Goal: Check status: Check status

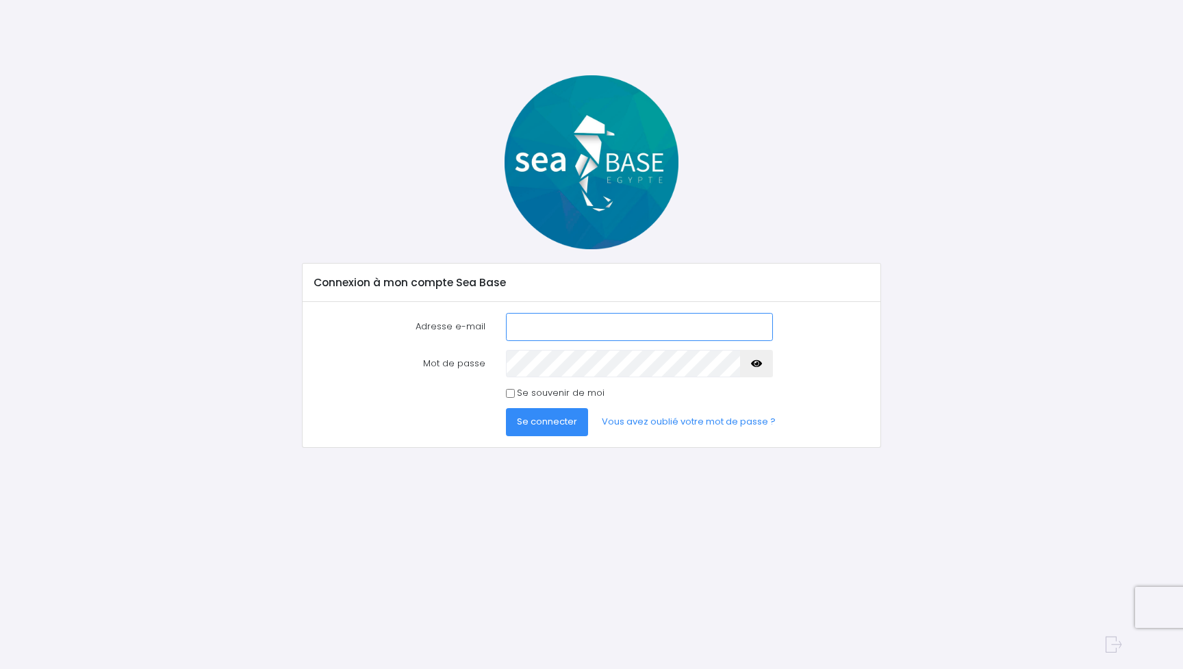
type input "[EMAIL_ADDRESS][DOMAIN_NAME]"
click at [553, 421] on span "Se connecter" at bounding box center [547, 421] width 60 height 13
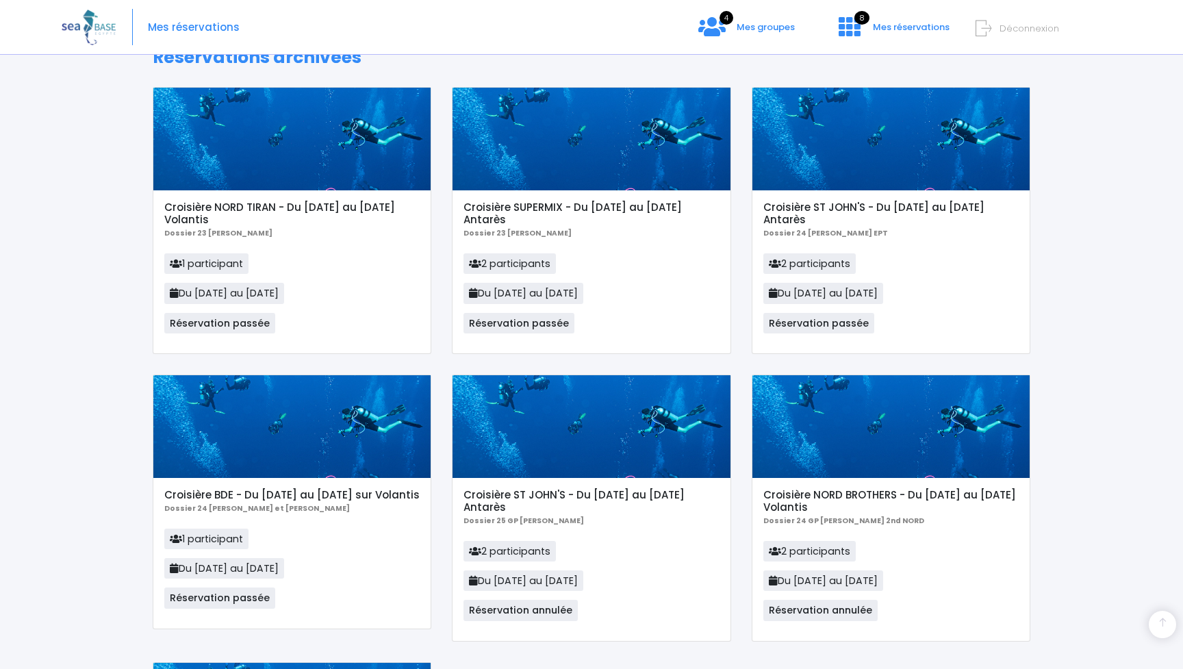
scroll to position [510, 0]
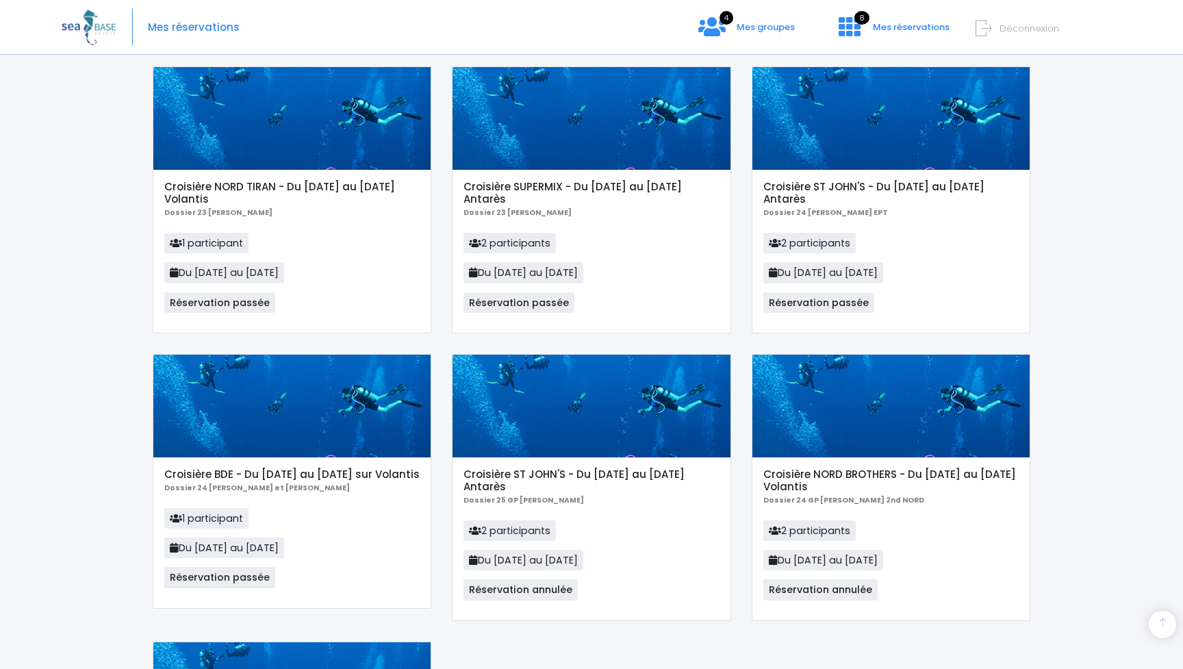
click at [837, 160] on div at bounding box center [891, 118] width 278 height 103
click at [836, 188] on h5 "Croisière ST JOHN'S - Du 13/04/24 au 20/04/24 Antarès" at bounding box center [890, 193] width 255 height 25
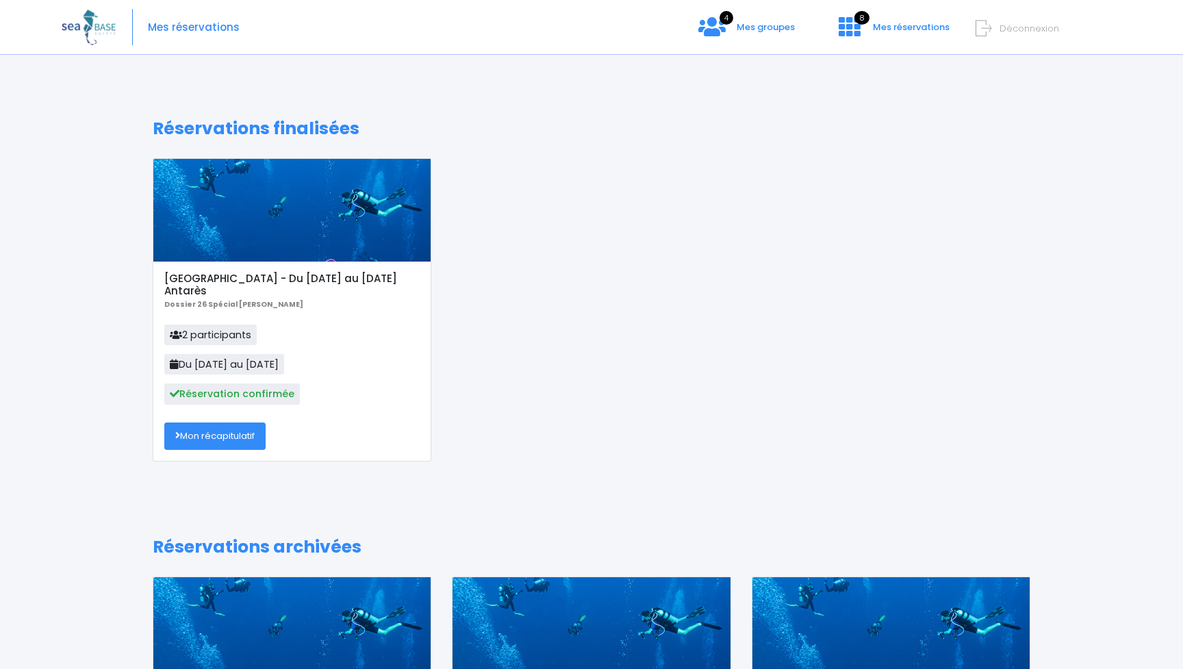
scroll to position [0, 0]
click at [755, 23] on span "Mes groupes" at bounding box center [765, 27] width 58 height 13
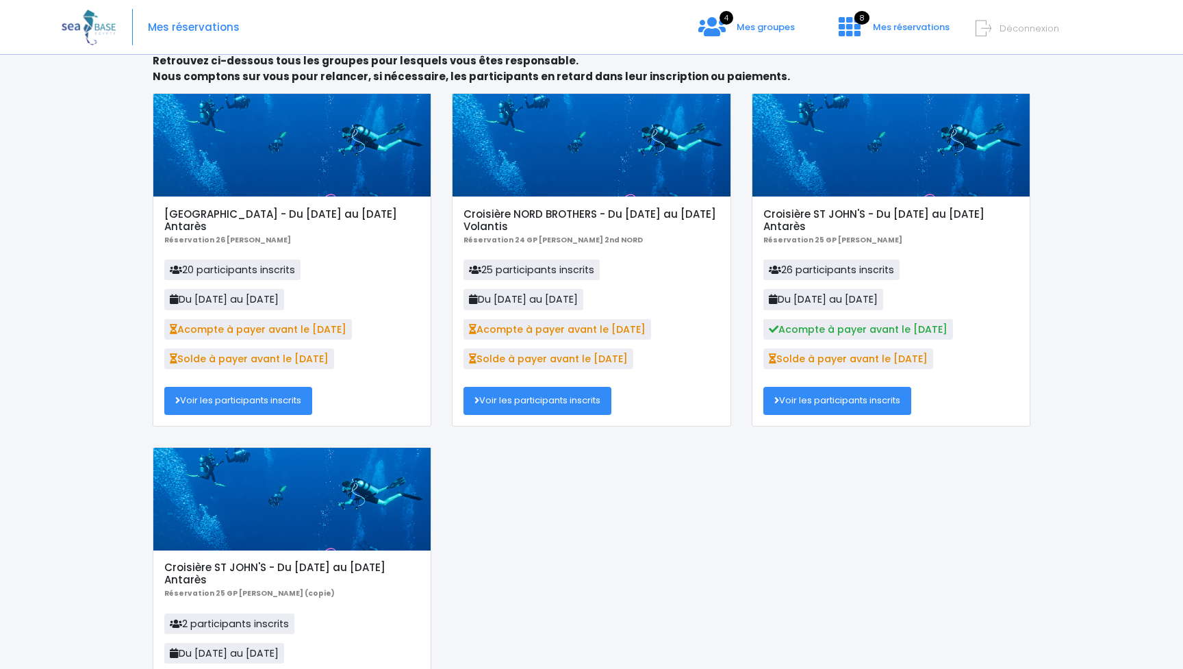
scroll to position [73, 0]
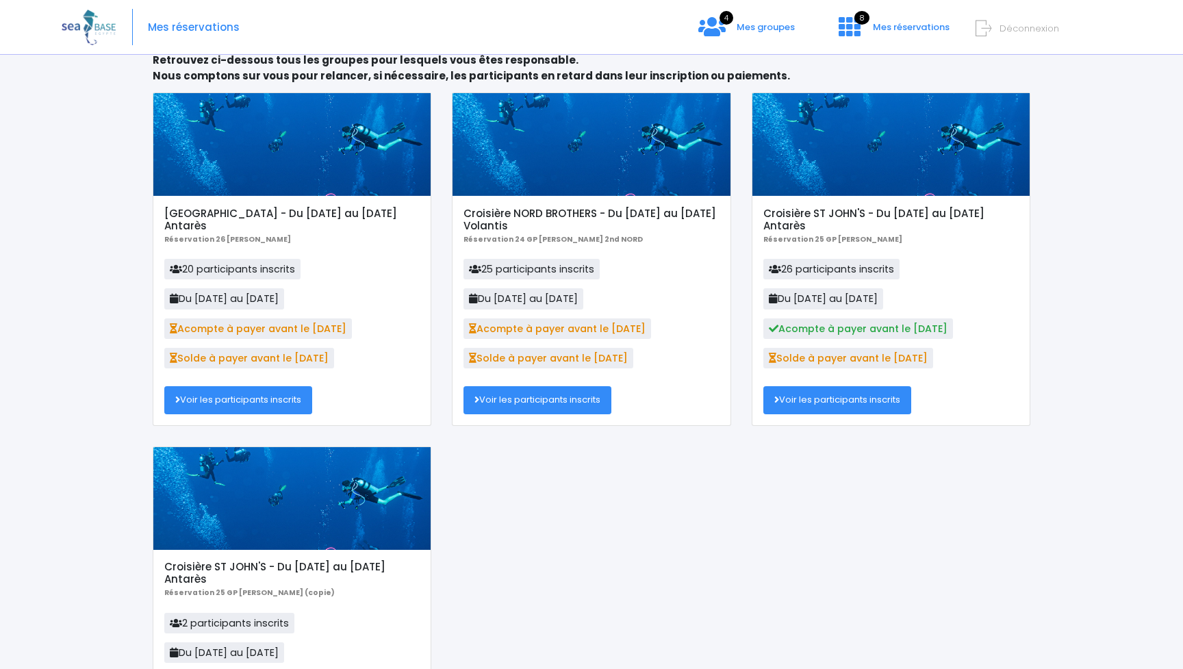
click at [855, 406] on link "Voir les participants inscrits" at bounding box center [837, 399] width 148 height 27
